Goal: Task Accomplishment & Management: Manage account settings

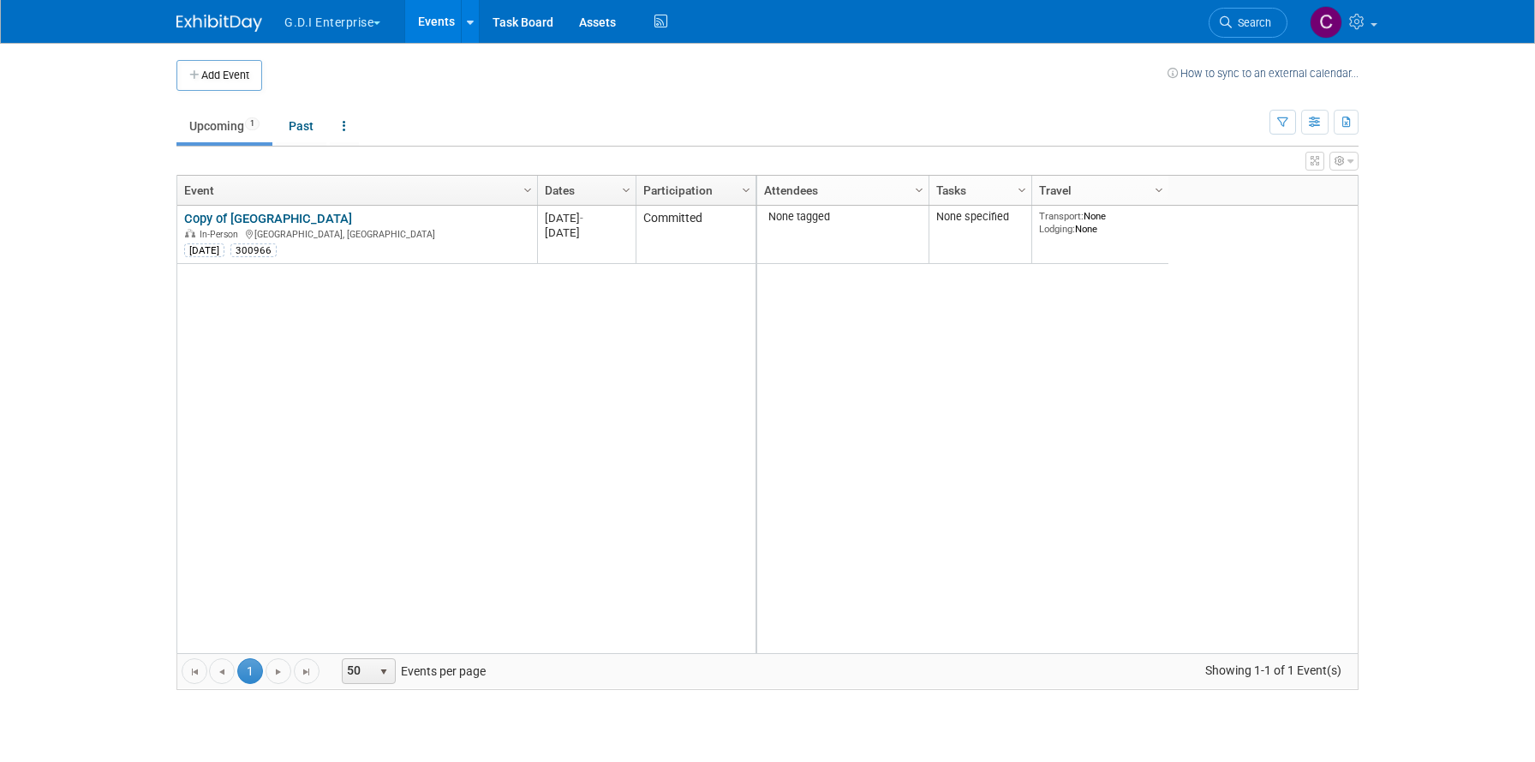
click at [380, 23] on span "button" at bounding box center [377, 22] width 7 height 3
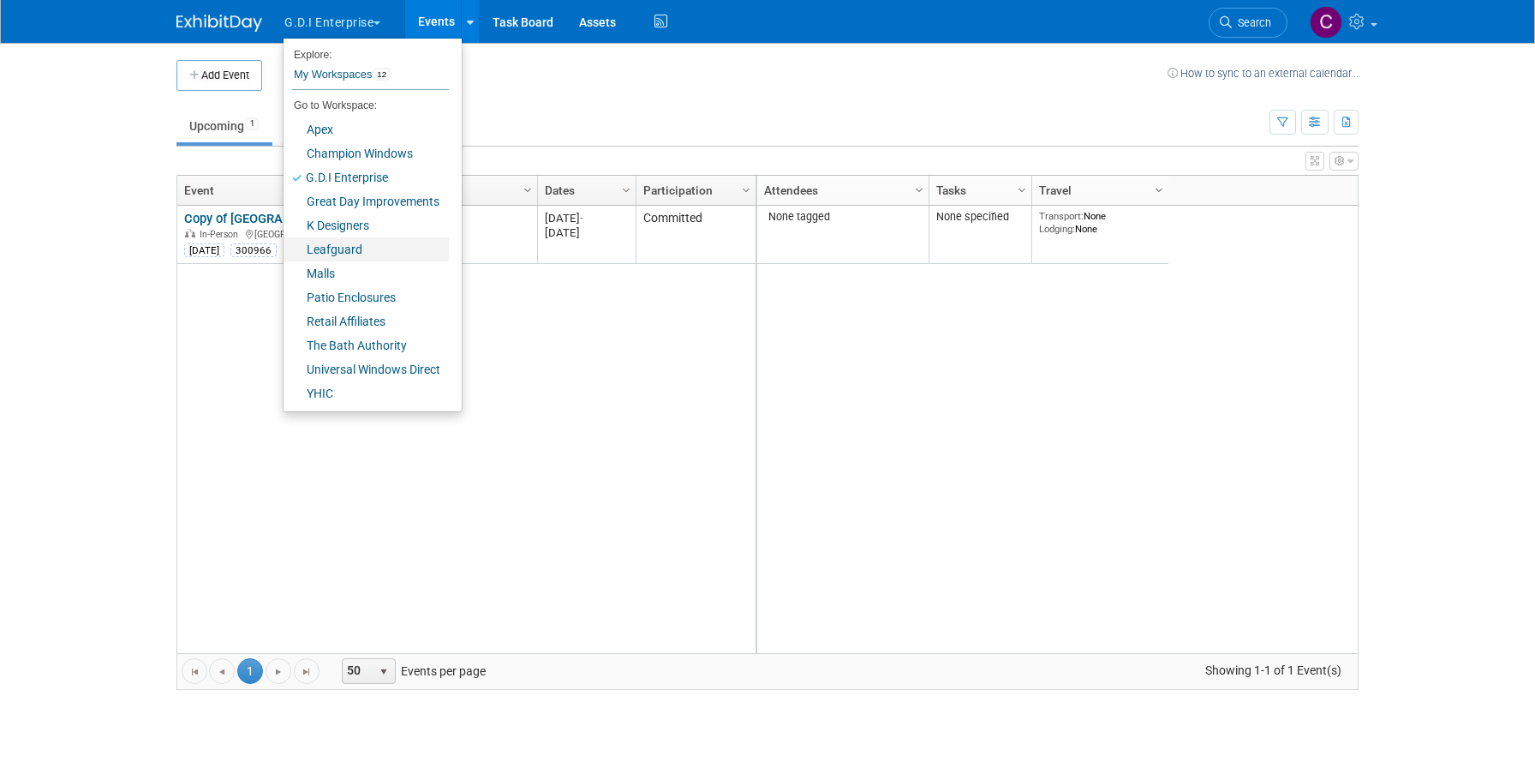
click at [334, 250] on link "Leafguard" at bounding box center [366, 249] width 165 height 24
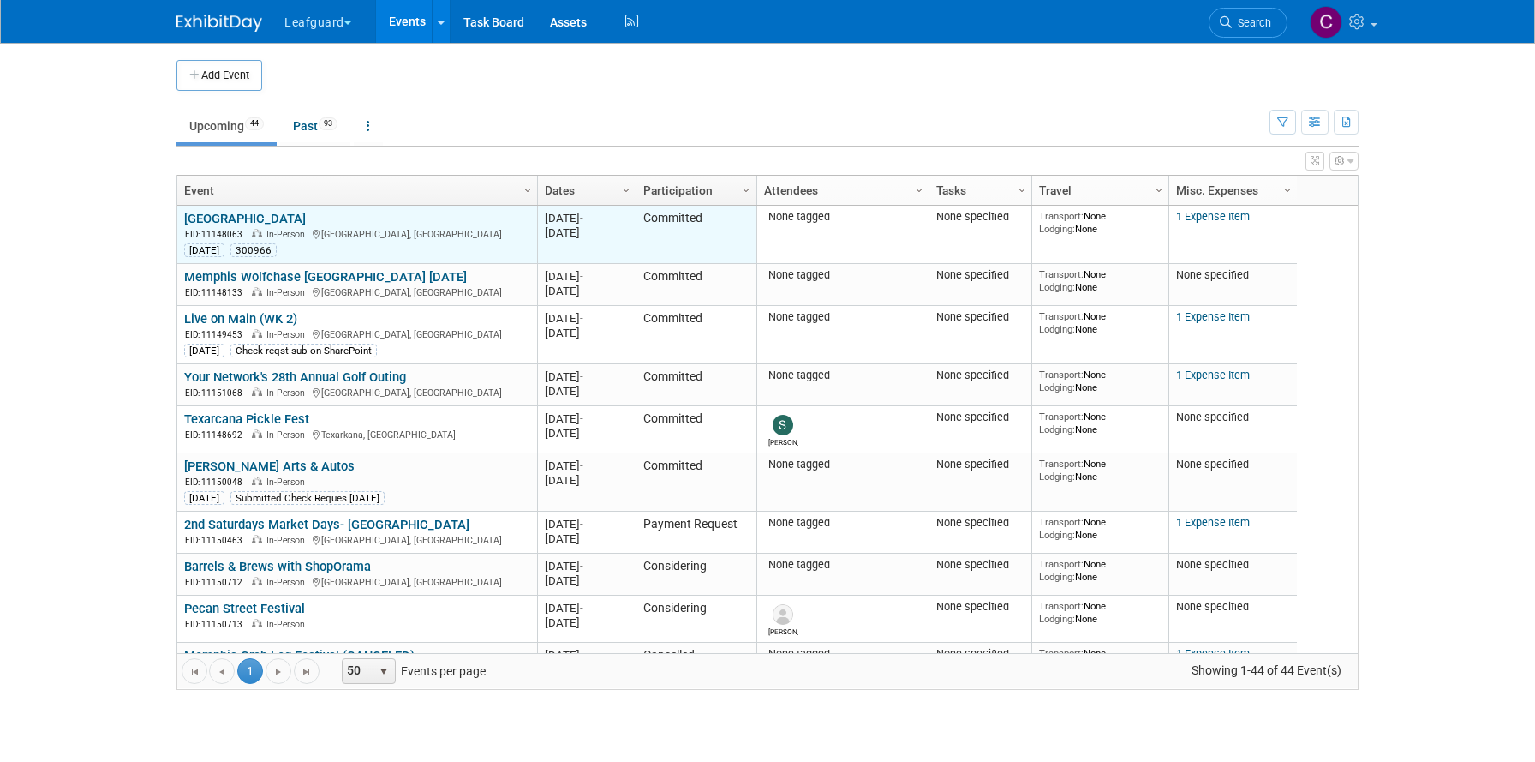
click at [702, 241] on td "Committed" at bounding box center [696, 235] width 120 height 58
click at [268, 221] on link "Broadway Square Mall" at bounding box center [245, 218] width 122 height 15
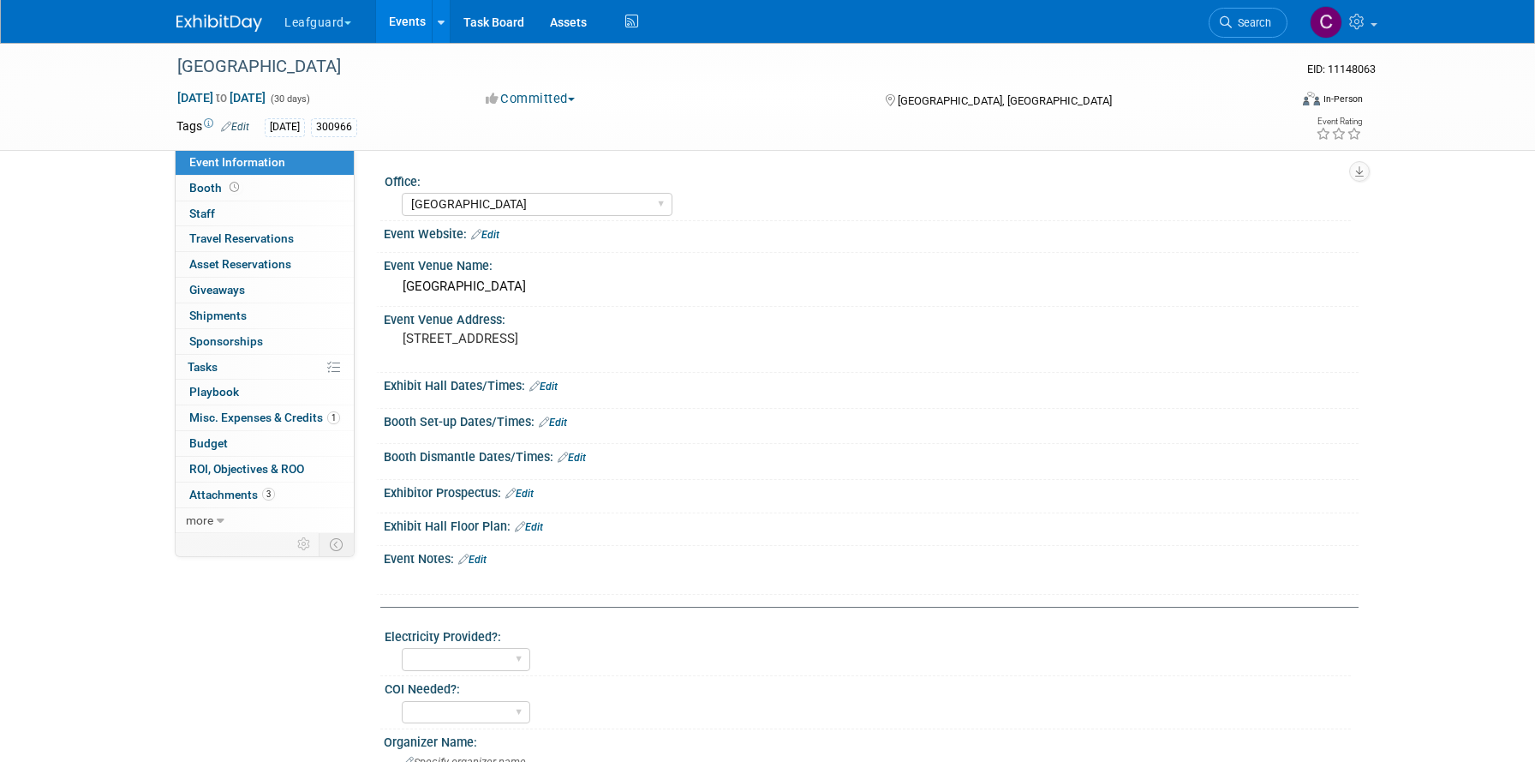
select select "Dallas"
click at [565, 99] on button "Committed" at bounding box center [531, 99] width 102 height 18
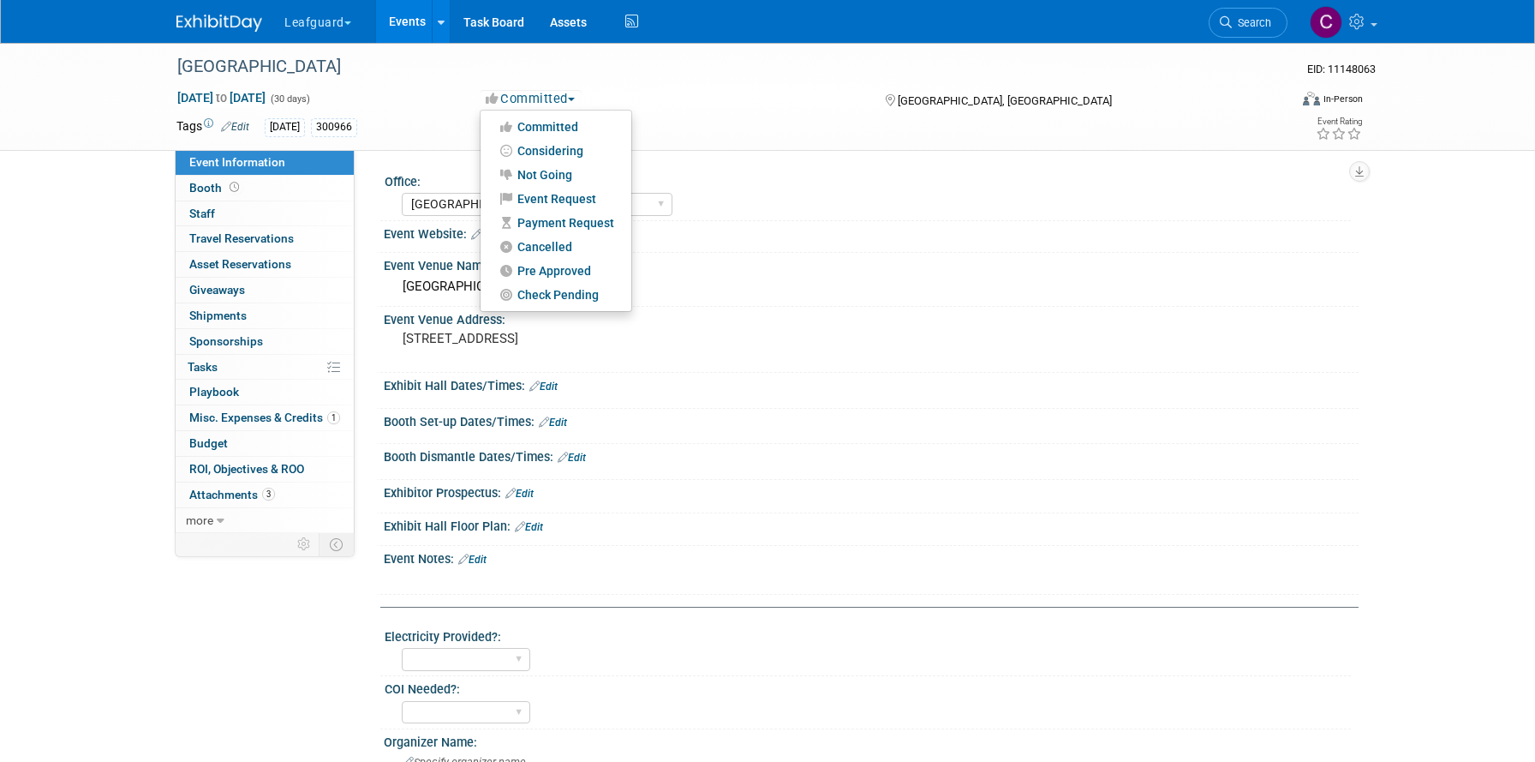
click at [427, 95] on div "Sep 1, 2025 to Sep 30, 2025 (30 days)" at bounding box center [315, 97] width 278 height 17
